Goal: Transaction & Acquisition: Purchase product/service

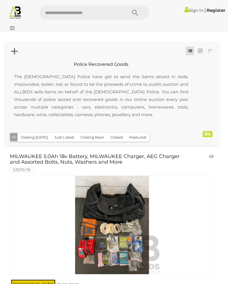
click at [16, 28] on div at bounding box center [114, 26] width 228 height 11
click at [15, 31] on div at bounding box center [114, 26] width 228 height 11
click at [12, 29] on icon at bounding box center [11, 28] width 8 height 6
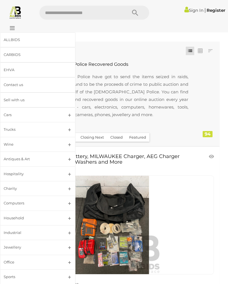
click at [12, 249] on div "Jewellery" at bounding box center [31, 247] width 55 height 6
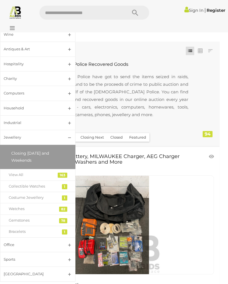
click at [20, 173] on div "View All" at bounding box center [33, 175] width 49 height 6
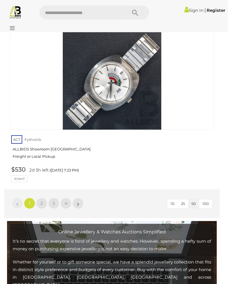
scroll to position [9366, 0]
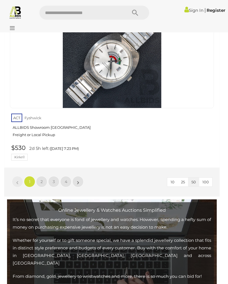
click at [42, 179] on span "2" at bounding box center [41, 181] width 2 height 5
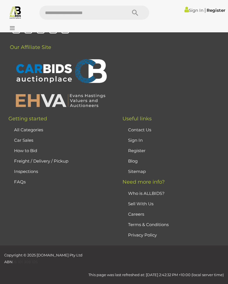
scroll to position [133, 0]
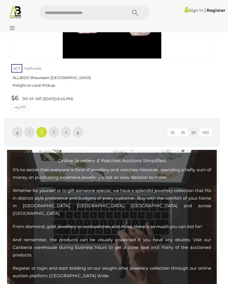
scroll to position [9310, 0]
click at [54, 130] on span "3" at bounding box center [54, 132] width 2 height 5
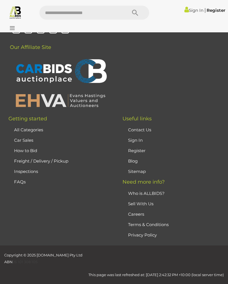
scroll to position [133, 0]
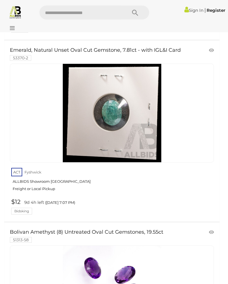
scroll to position [4178, 0]
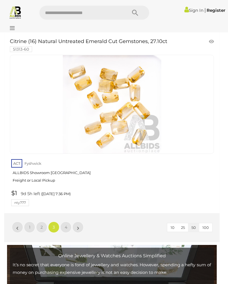
click at [66, 225] on span "4" at bounding box center [66, 227] width 3 height 5
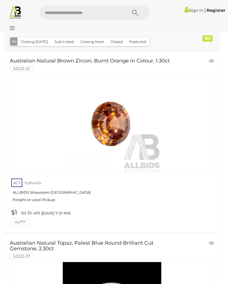
scroll to position [141, 0]
